Goal: Task Accomplishment & Management: Use online tool/utility

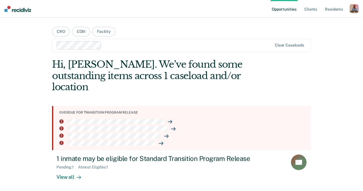
click at [351, 10] on div "button" at bounding box center [354, 8] width 9 height 9
click at [317, 21] on link "Profile" at bounding box center [331, 22] width 45 height 5
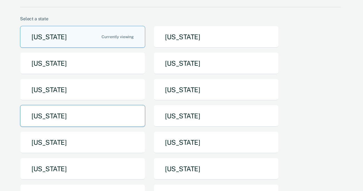
scroll to position [44, 0]
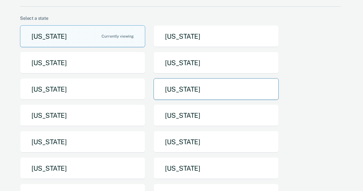
click at [191, 92] on button "[US_STATE]" at bounding box center [216, 89] width 125 height 22
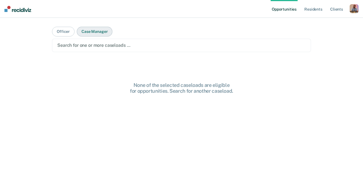
click at [98, 33] on button "Case Manager" at bounding box center [95, 32] width 36 height 10
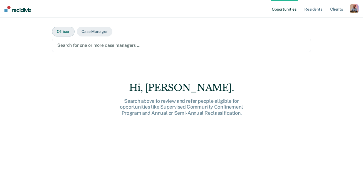
click at [63, 34] on button "Officer" at bounding box center [63, 32] width 23 height 10
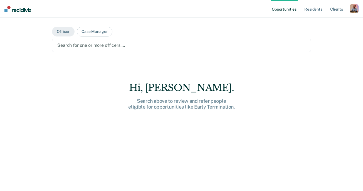
click at [74, 46] on div at bounding box center [181, 45] width 248 height 6
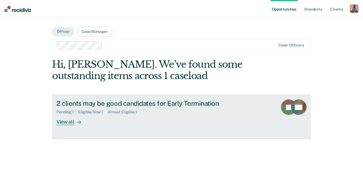
click at [69, 122] on div "View all" at bounding box center [71, 119] width 31 height 11
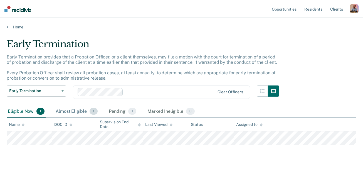
click at [74, 110] on div "Almost Eligible 1" at bounding box center [77, 111] width 44 height 12
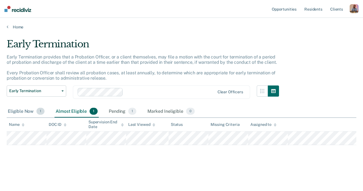
click at [22, 111] on div "Eligible Now 1" at bounding box center [26, 111] width 39 height 12
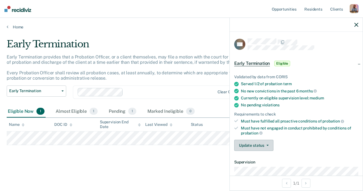
click at [258, 147] on button "Update status" at bounding box center [253, 145] width 39 height 11
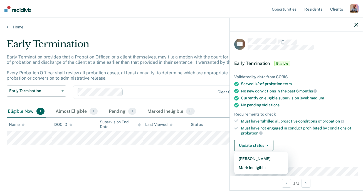
click at [310, 117] on ul "Validated by data from CORIS Served 1/2 of probation term No new convictions in…" at bounding box center [296, 105] width 124 height 61
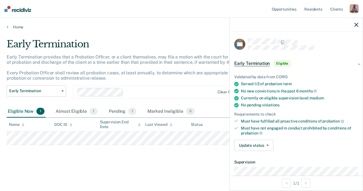
click at [356, 25] on icon "button" at bounding box center [356, 25] width 4 height 4
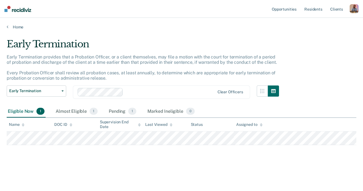
click at [354, 14] on div "Profile How it works Log Out" at bounding box center [354, 9] width 9 height 11
click at [353, 11] on div "button" at bounding box center [354, 8] width 9 height 9
click at [318, 22] on link "Profile" at bounding box center [331, 22] width 45 height 5
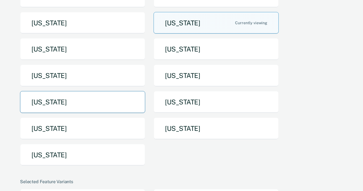
scroll to position [111, 0]
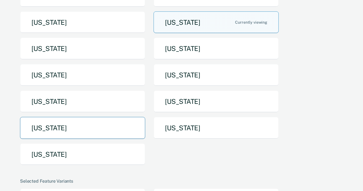
click at [90, 132] on button "[US_STATE]" at bounding box center [82, 128] width 125 height 22
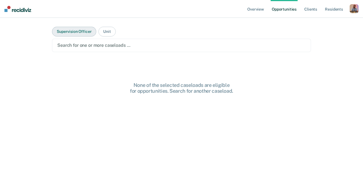
click at [77, 32] on button "Supervision Officer" at bounding box center [74, 32] width 44 height 10
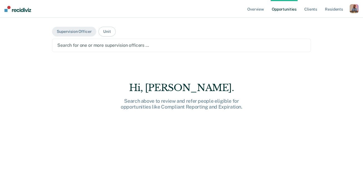
click at [81, 46] on div at bounding box center [181, 45] width 248 height 6
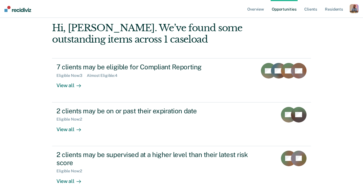
scroll to position [39, 0]
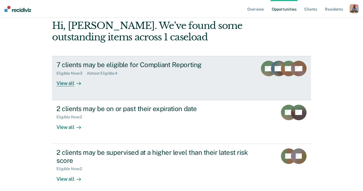
click at [69, 83] on div "View all" at bounding box center [71, 81] width 31 height 11
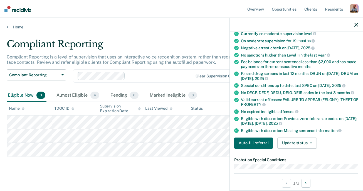
scroll to position [66, 0]
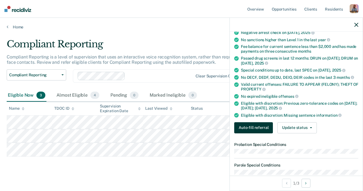
click at [250, 125] on button "Auto-fill referral" at bounding box center [253, 127] width 39 height 11
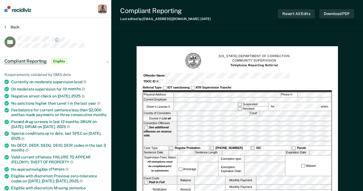
click at [11, 25] on button "Back" at bounding box center [11, 26] width 15 height 5
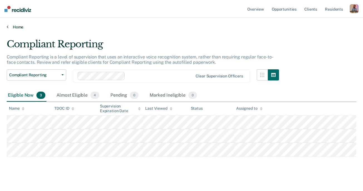
click at [16, 27] on link "Home" at bounding box center [182, 26] width 350 height 5
